Goal: Task Accomplishment & Management: Complete application form

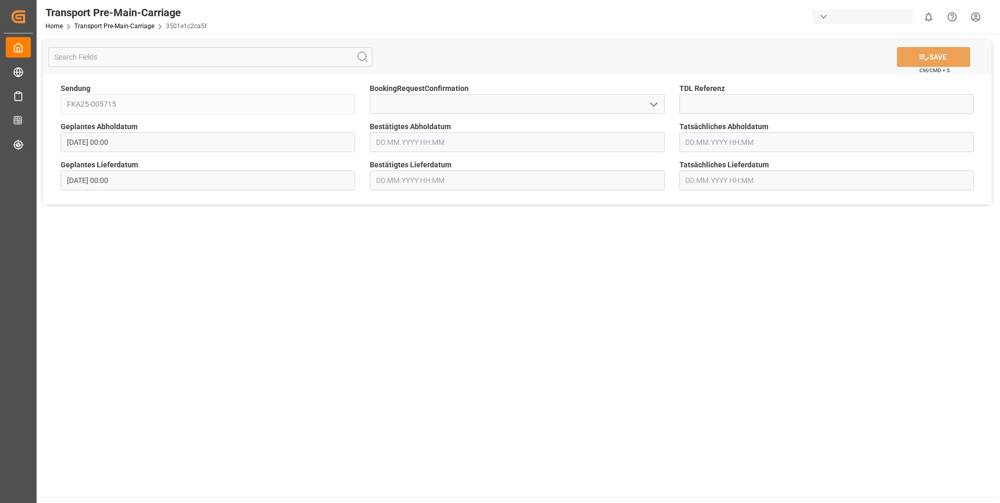
click at [650, 103] on icon "open menu" at bounding box center [654, 104] width 13 height 13
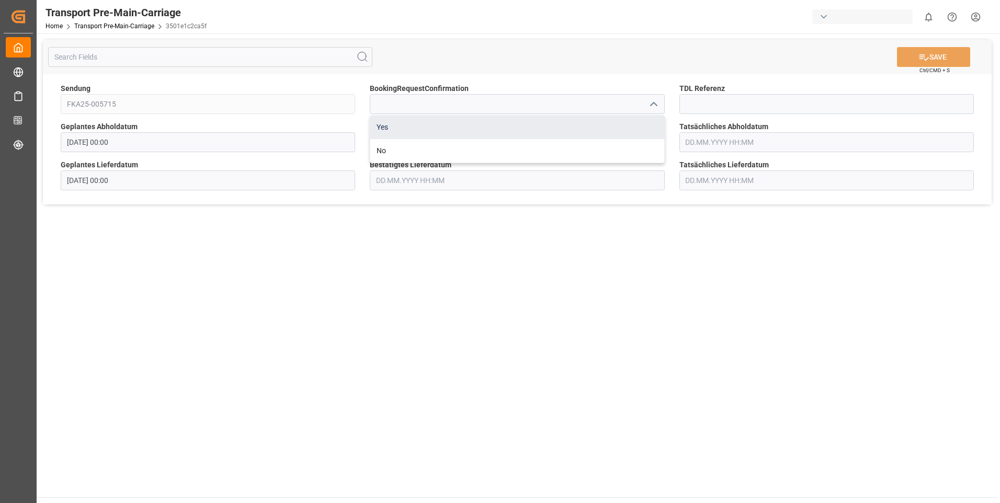
click at [631, 127] on div "Yes" at bounding box center [516, 128] width 293 height 24
type input "Yes"
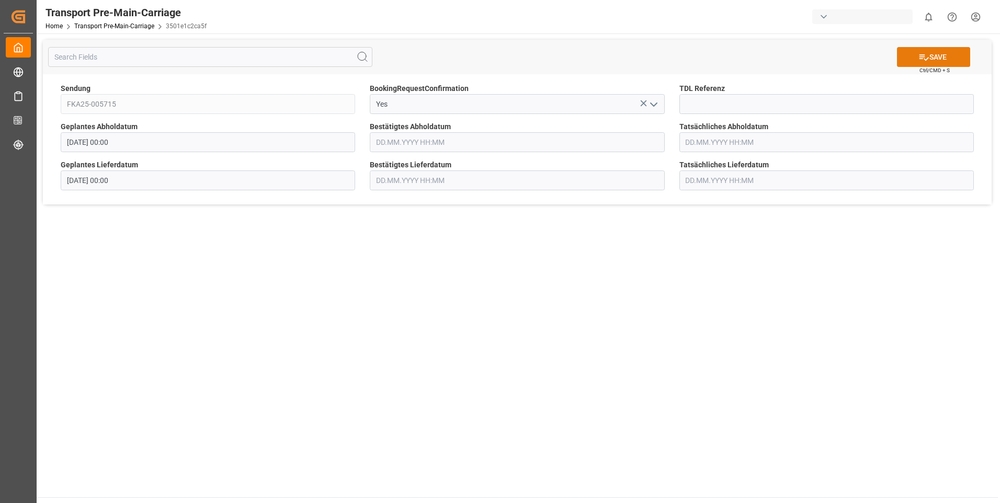
click at [924, 55] on icon at bounding box center [924, 57] width 11 height 11
click at [648, 108] on icon "open menu" at bounding box center [654, 104] width 13 height 13
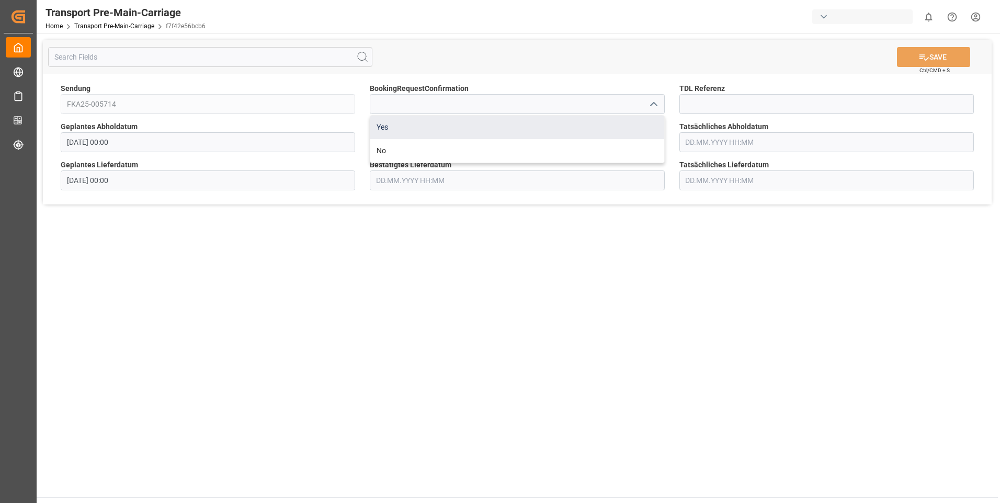
click at [607, 129] on div "Yes" at bounding box center [516, 128] width 293 height 24
type input "Yes"
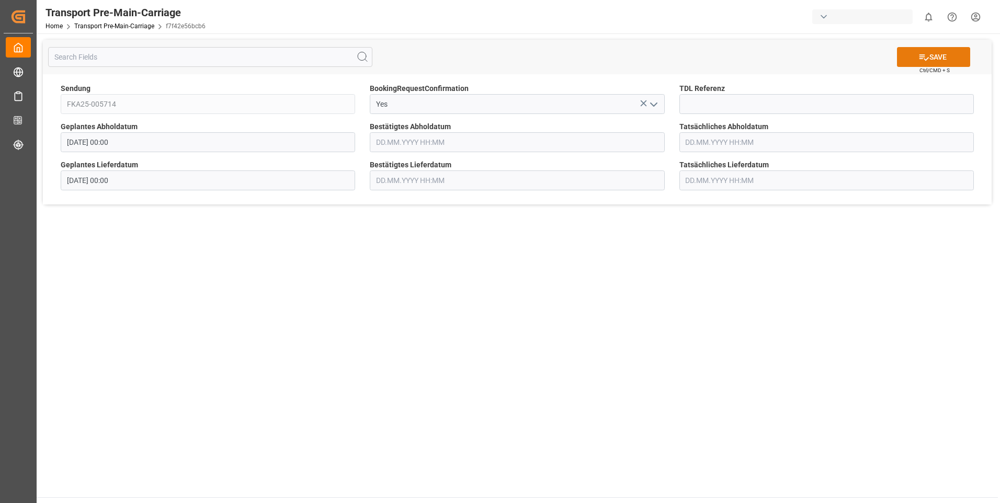
click at [932, 56] on button "SAVE" at bounding box center [933, 57] width 73 height 20
drag, startPoint x: 656, startPoint y: 104, endPoint x: 650, endPoint y: 109, distance: 8.2
click at [656, 104] on polyline "open menu" at bounding box center [654, 104] width 6 height 3
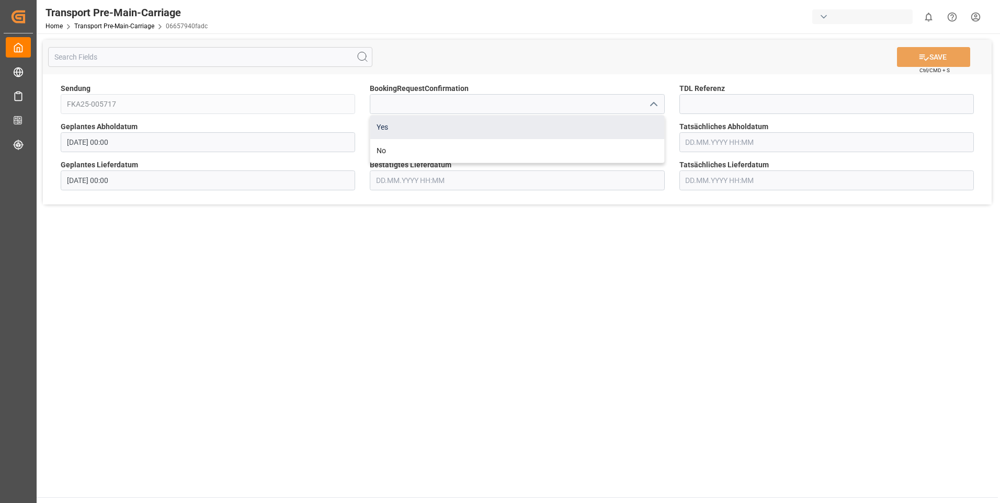
click at [637, 120] on div "Yes" at bounding box center [516, 128] width 293 height 24
type input "Yes"
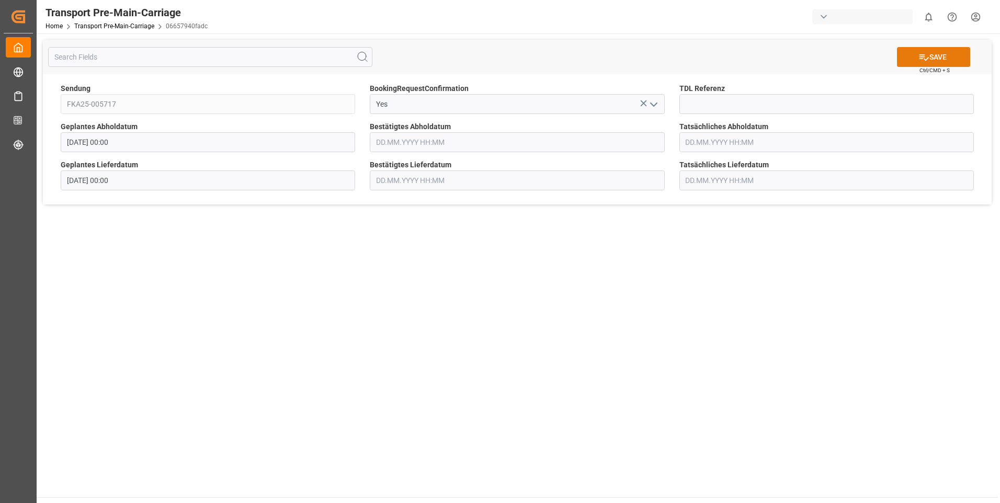
click at [938, 56] on button "SAVE" at bounding box center [933, 57] width 73 height 20
